Goal: Manage account settings

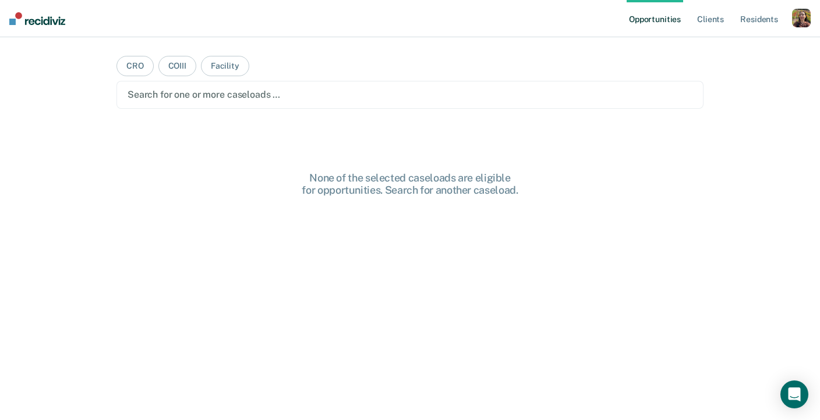
click at [802, 12] on div "button" at bounding box center [801, 18] width 19 height 19
click at [736, 48] on link "Profile" at bounding box center [754, 47] width 94 height 10
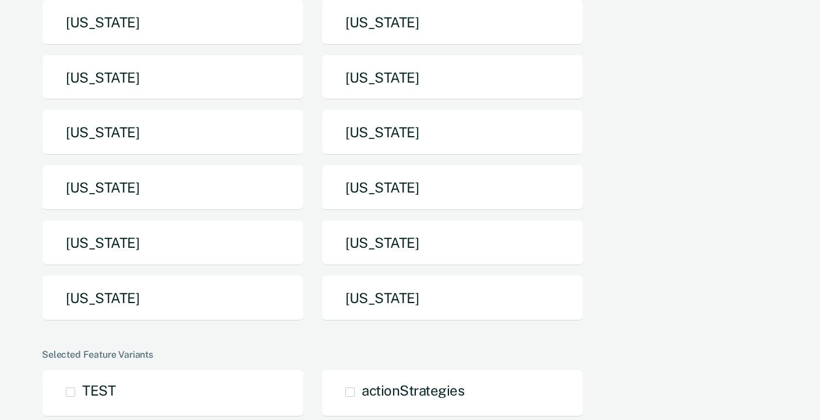
scroll to position [185, 0]
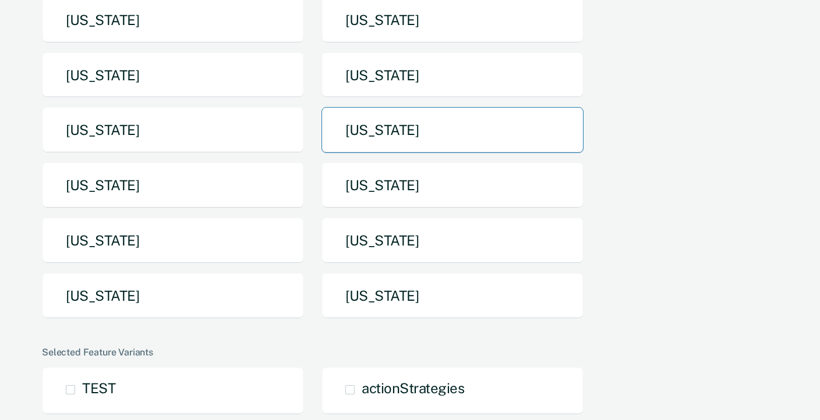
click at [387, 136] on button "[US_STATE]" at bounding box center [452, 130] width 262 height 46
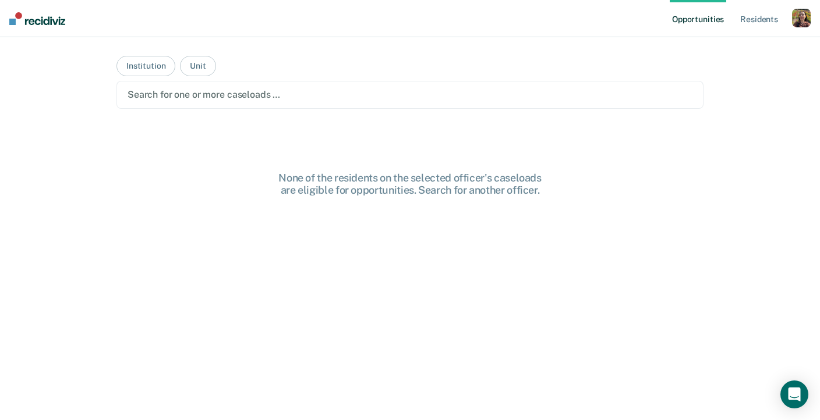
click at [190, 94] on div at bounding box center [409, 94] width 565 height 13
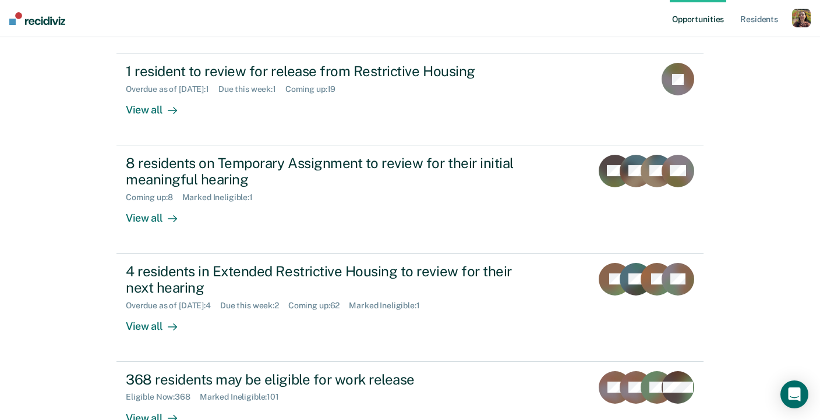
scroll to position [316, 0]
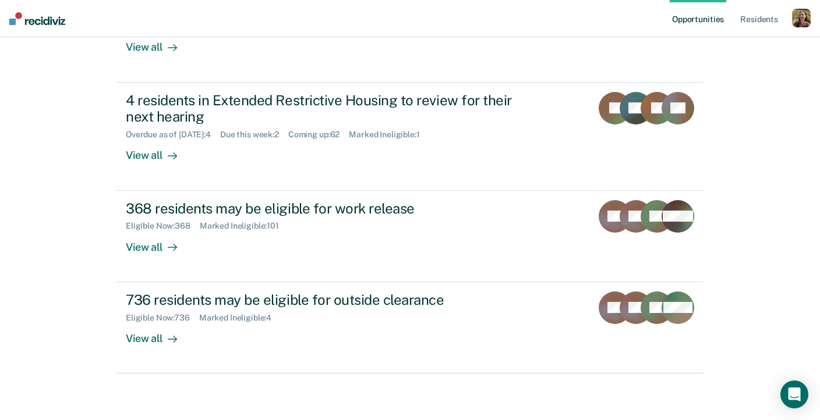
click at [788, 15] on ul "Opportunities Resident s" at bounding box center [730, 18] width 122 height 37
click at [795, 19] on div "button" at bounding box center [801, 18] width 19 height 19
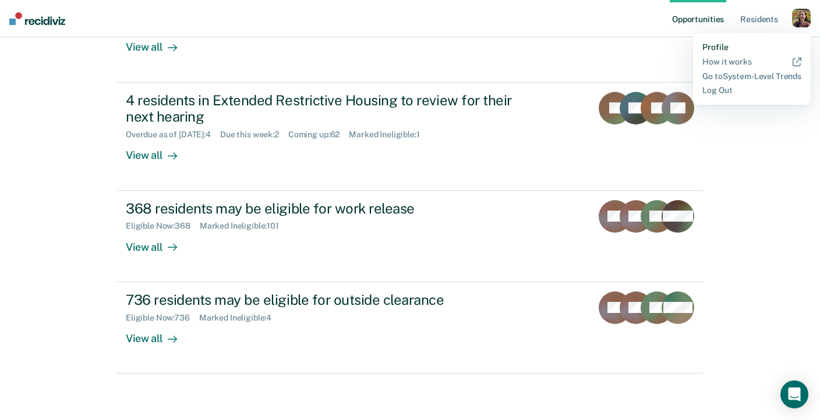
click at [736, 45] on link "Profile" at bounding box center [751, 47] width 99 height 10
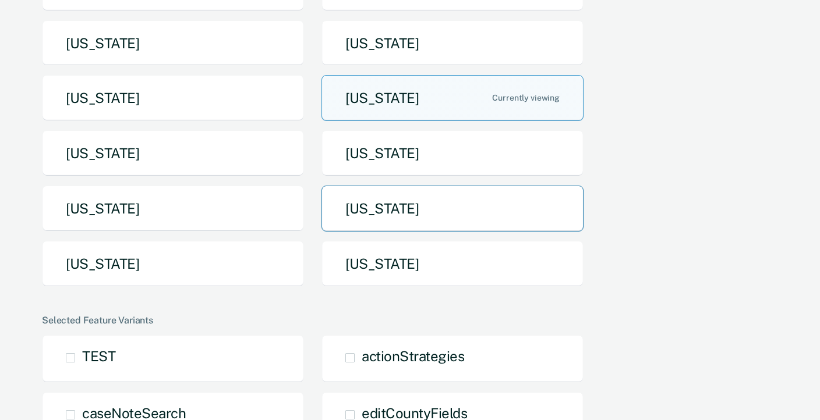
scroll to position [204, 0]
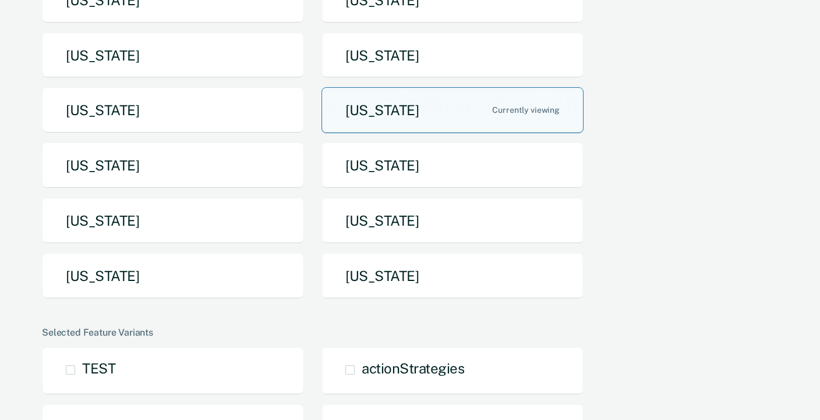
click at [381, 114] on button "[US_STATE]" at bounding box center [452, 110] width 262 height 46
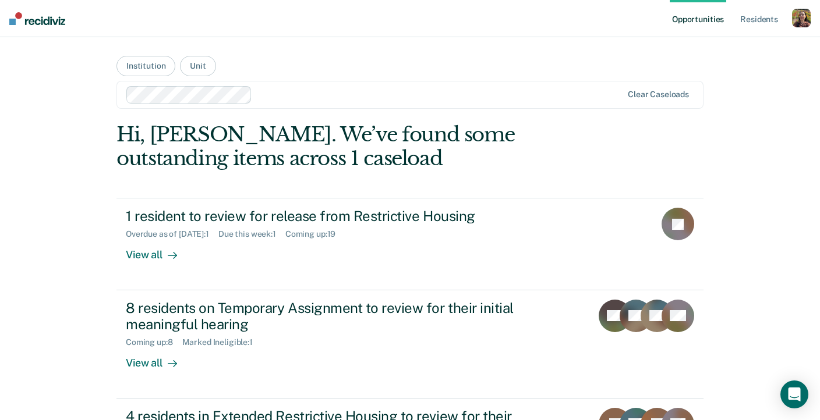
click at [801, 19] on div "button" at bounding box center [801, 18] width 19 height 19
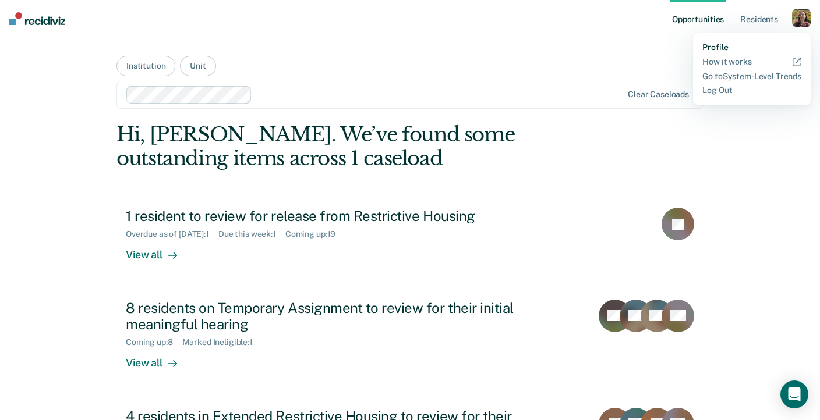
click at [719, 47] on link "Profile" at bounding box center [751, 47] width 99 height 10
